Goal: Check status: Check status

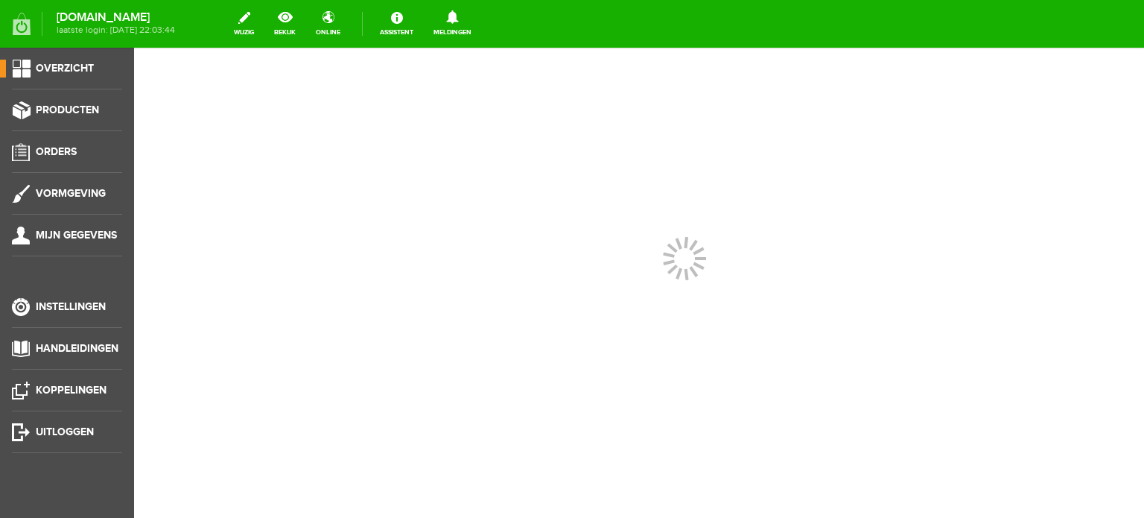
click at [224, 399] on div at bounding box center [639, 283] width 1010 height 470
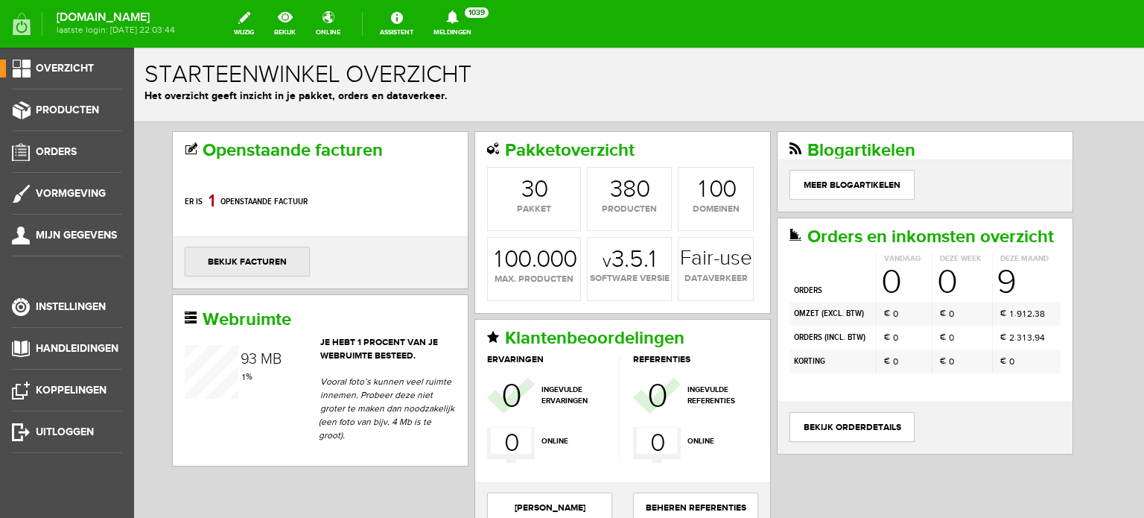
click at [246, 256] on link "bekijk facturen" at bounding box center [247, 262] width 125 height 30
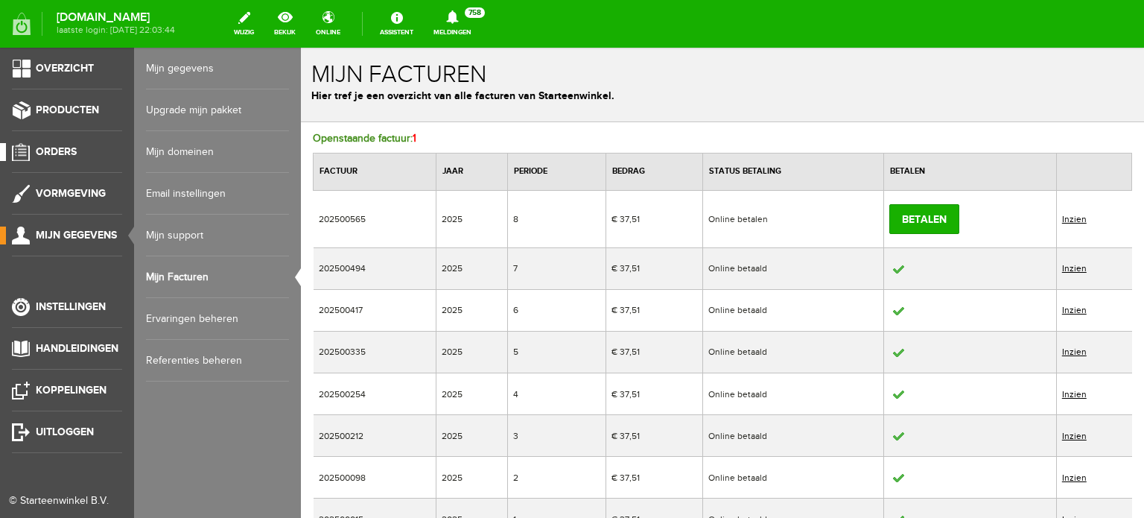
click at [56, 145] on span "Orders" at bounding box center [56, 151] width 41 height 13
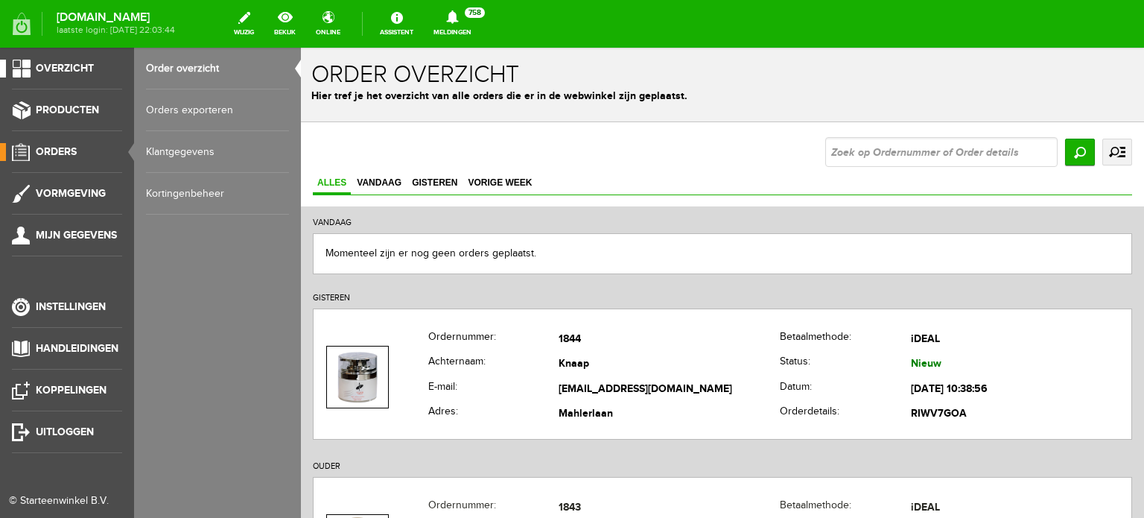
click at [74, 71] on span "Overzicht" at bounding box center [65, 68] width 58 height 13
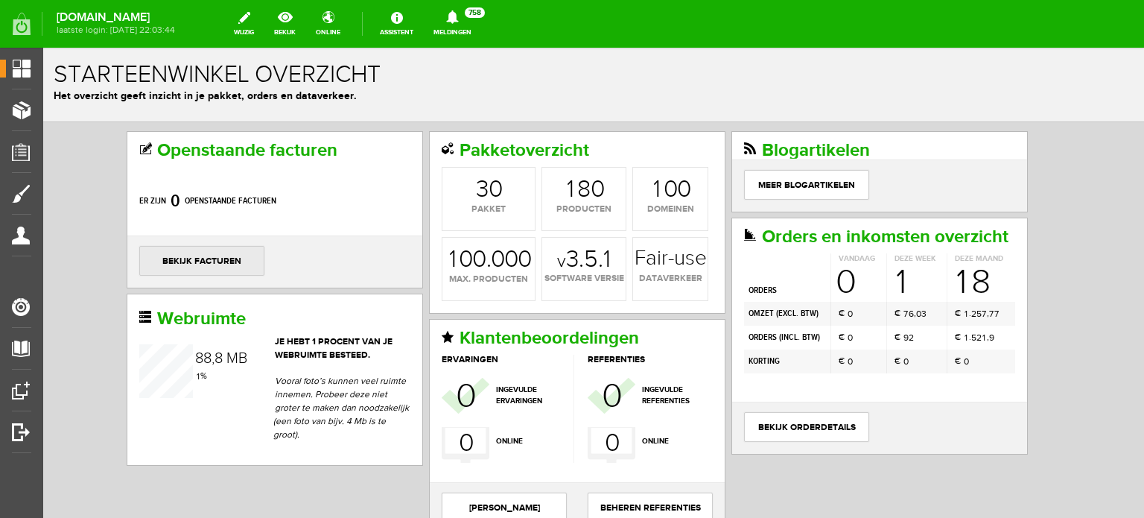
click at [186, 252] on link "bekijk facturen" at bounding box center [201, 261] width 125 height 30
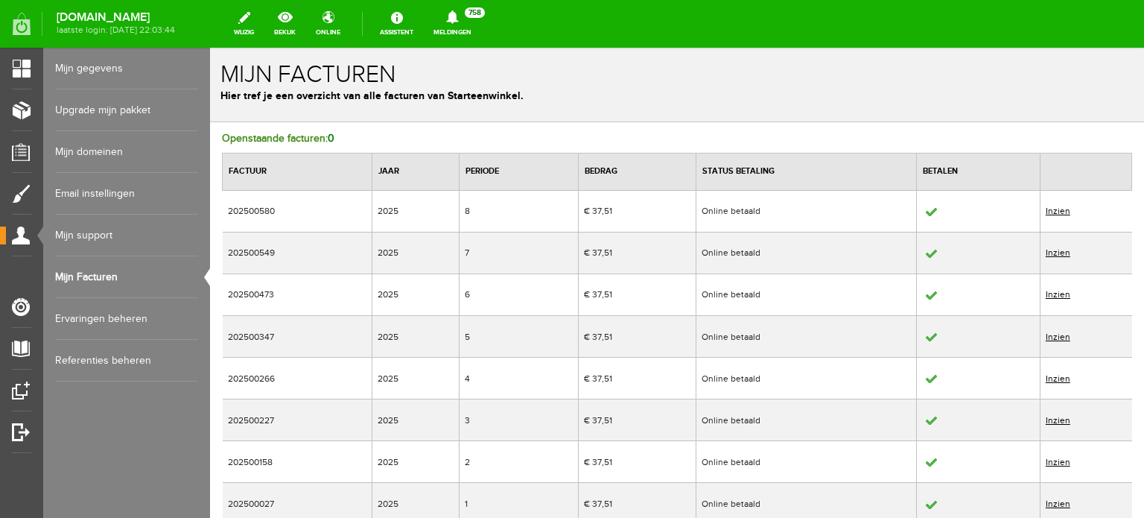
click at [1056, 207] on link "Inzien" at bounding box center [1058, 211] width 25 height 10
click at [1049, 206] on link "Inzien" at bounding box center [1058, 211] width 25 height 10
click at [1053, 209] on link "Inzien" at bounding box center [1058, 211] width 25 height 10
click at [1047, 208] on link "Inzien" at bounding box center [1058, 211] width 25 height 10
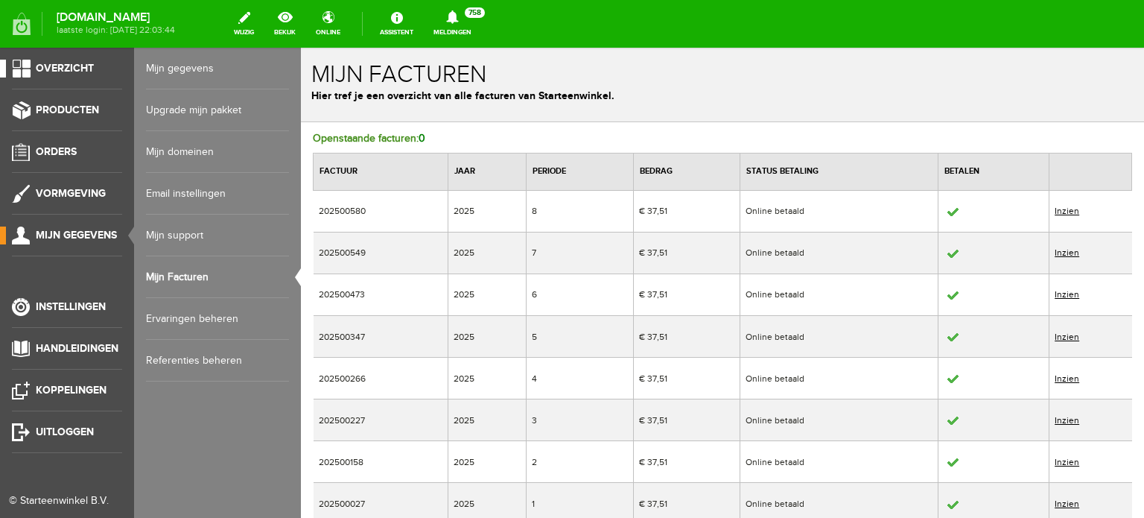
click at [72, 69] on span "Overzicht" at bounding box center [65, 68] width 58 height 13
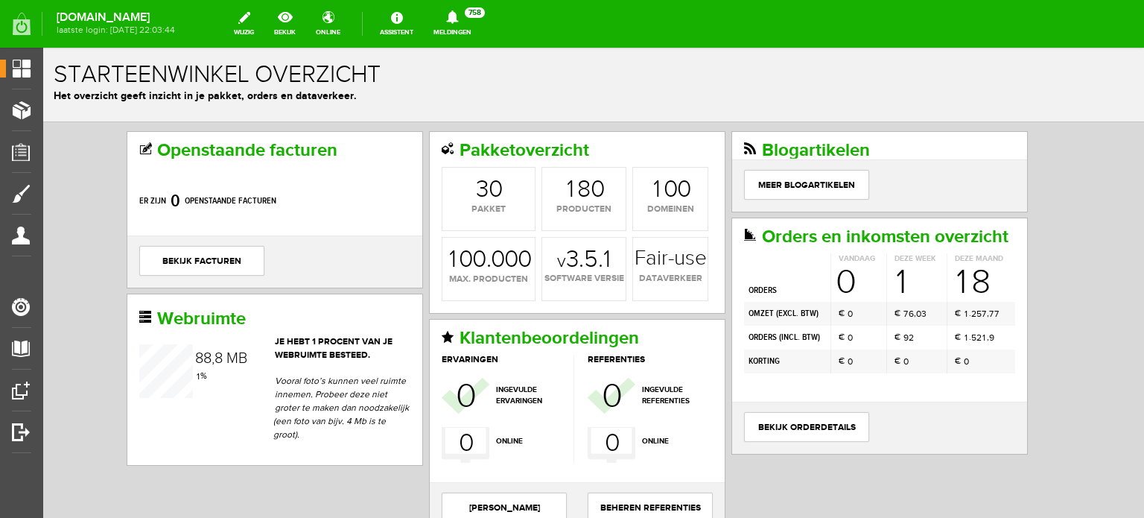
click at [459, 59] on div "Starteenwinkel overzicht Het overzicht geeft inzicht in je pakket, orders en da…" at bounding box center [593, 85] width 1101 height 75
